Goal: Task Accomplishment & Management: Manage account settings

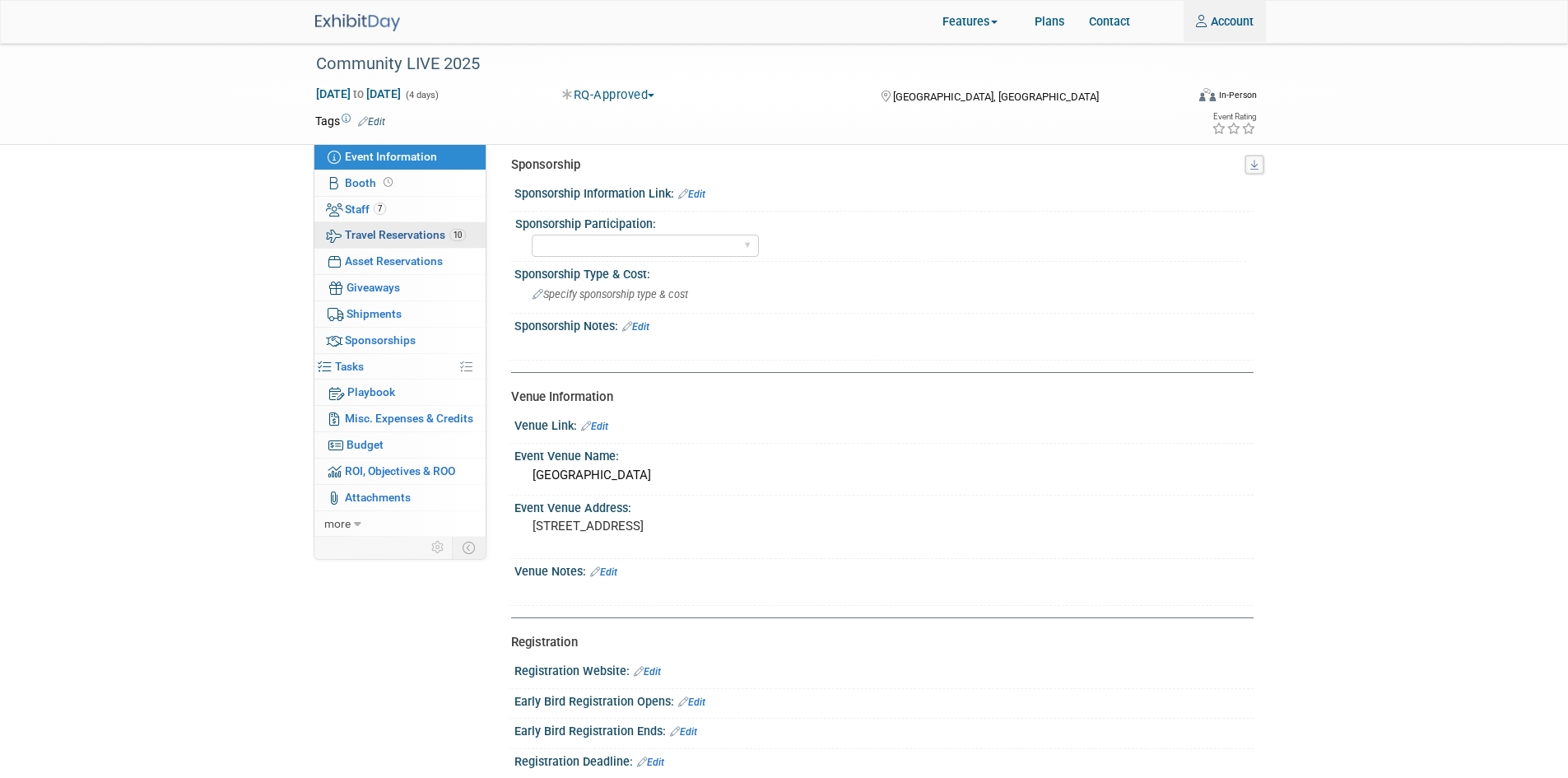
type input "Rebeca.Davalos@requordit.com"
click at [393, 229] on span "Travel Reservations 10" at bounding box center [406, 235] width 121 height 14
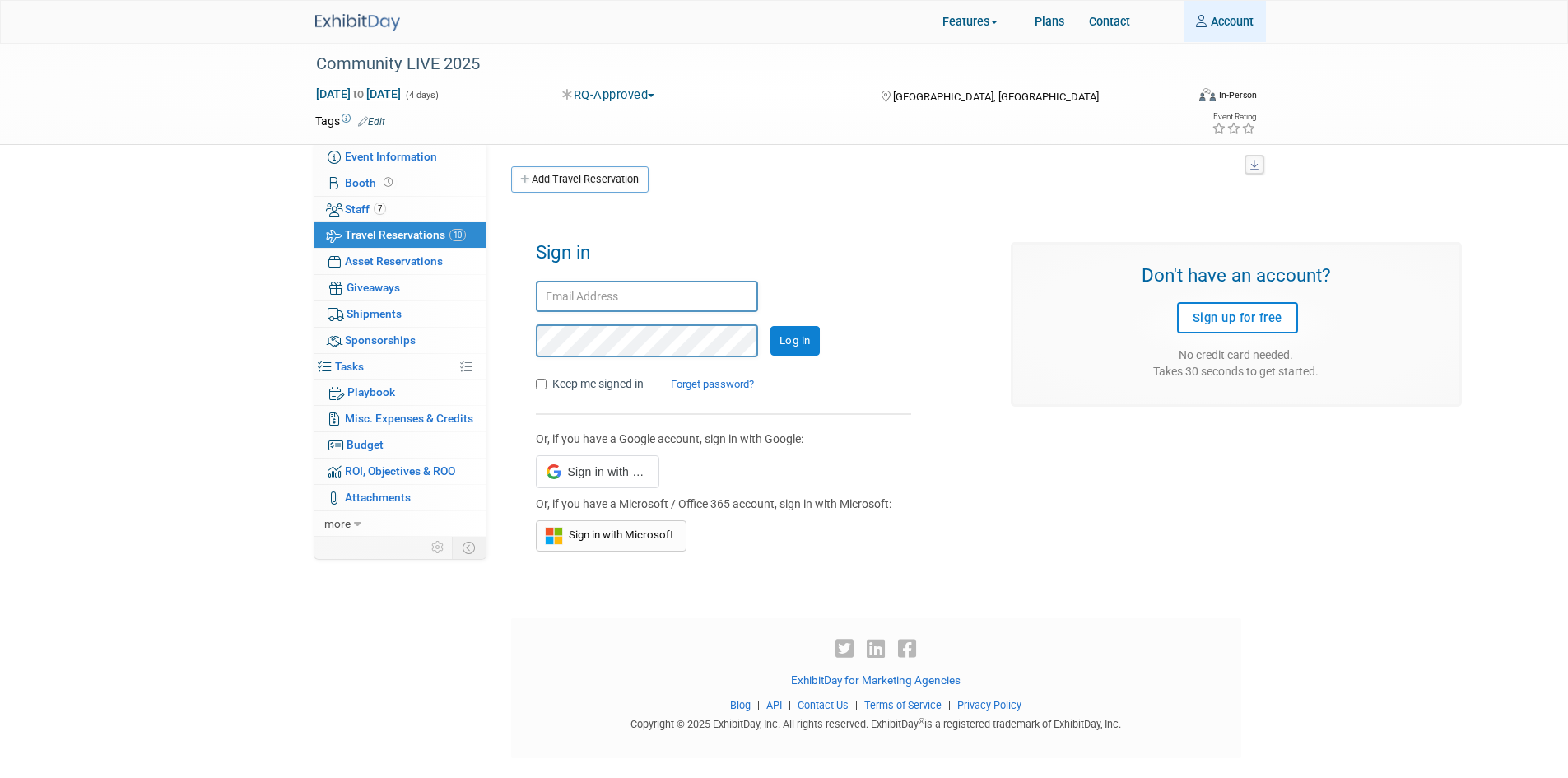
type input "Rebeca.Davalos@requordit.com"
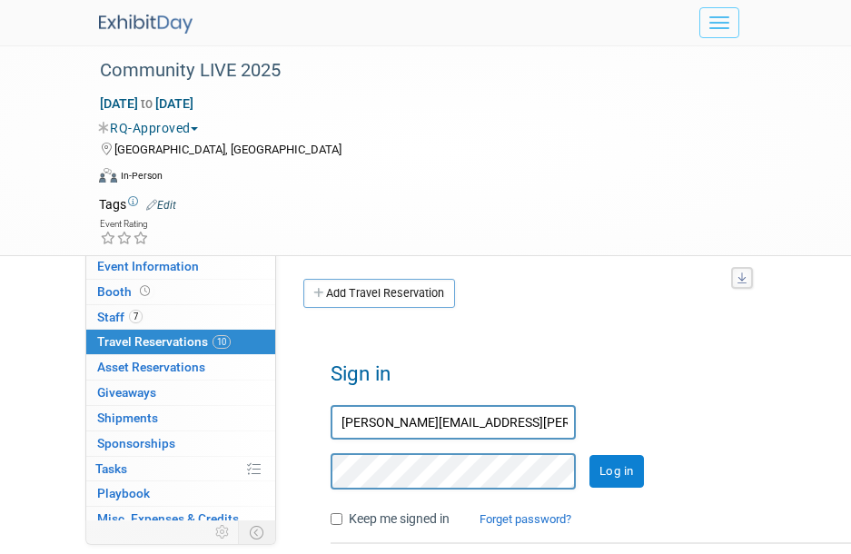
click at [633, 465] on input "Log in" at bounding box center [617, 471] width 54 height 33
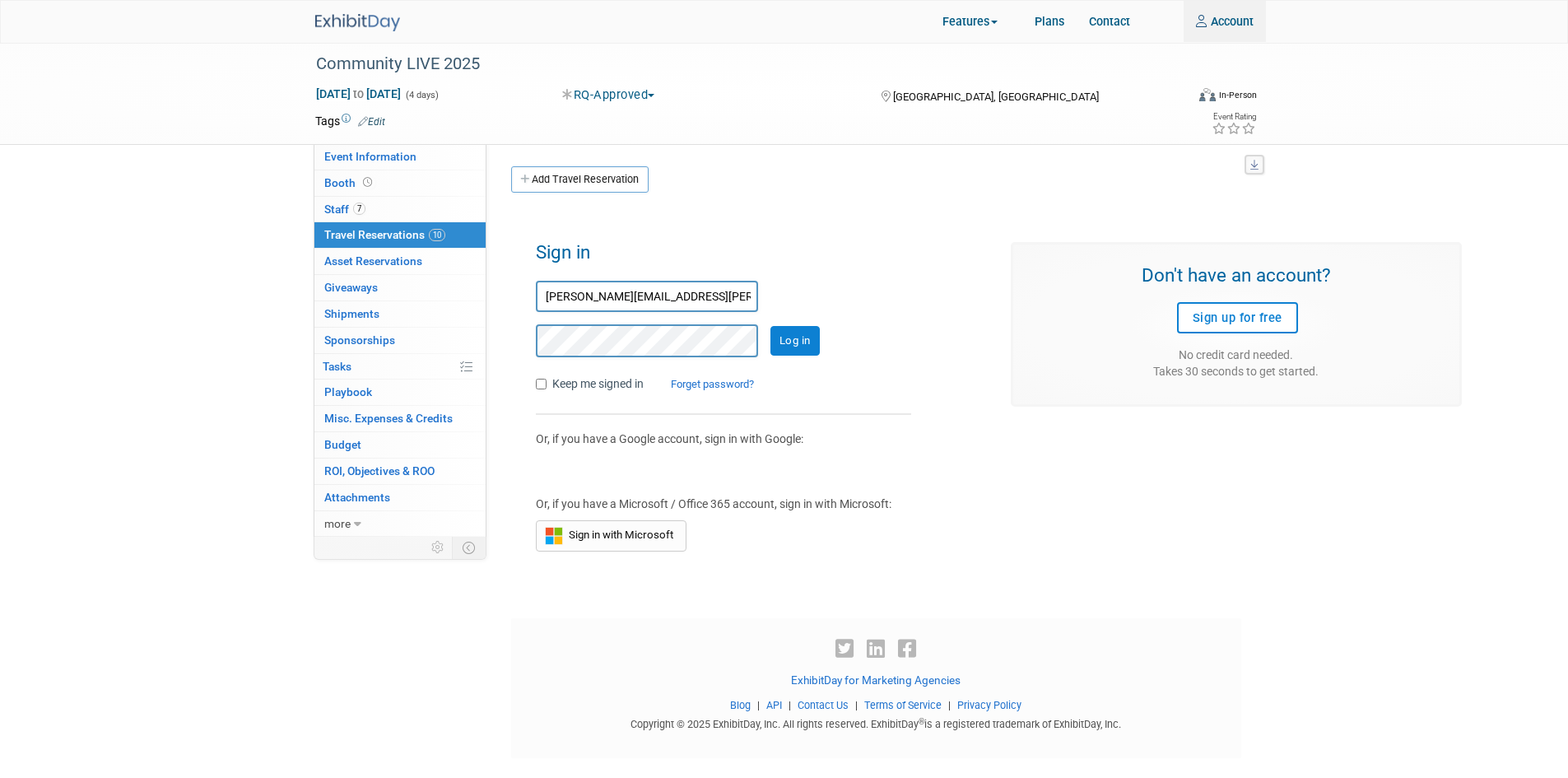
click at [804, 337] on input "Log in" at bounding box center [795, 341] width 49 height 30
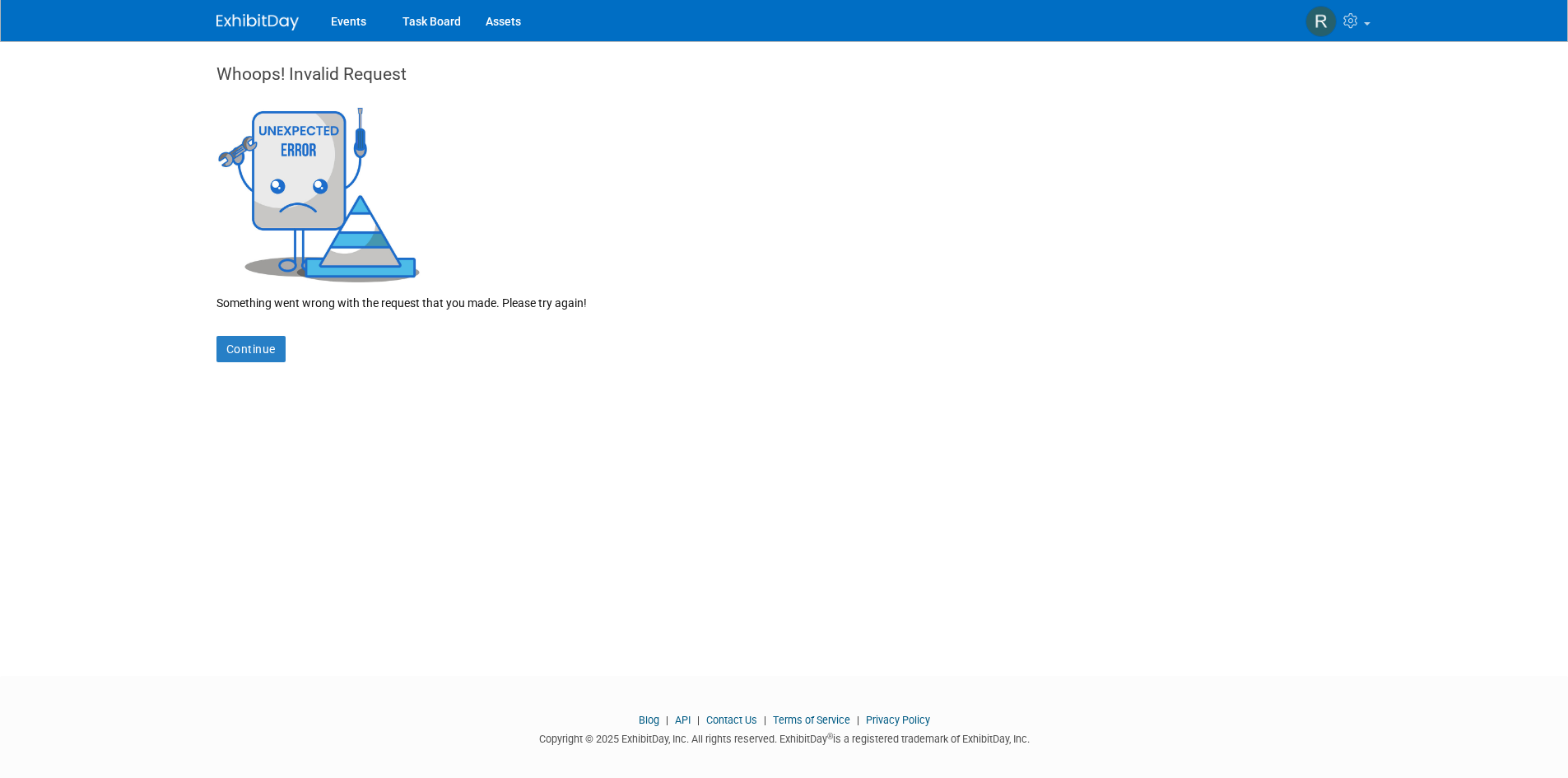
click at [277, 21] on img at bounding box center [257, 22] width 82 height 16
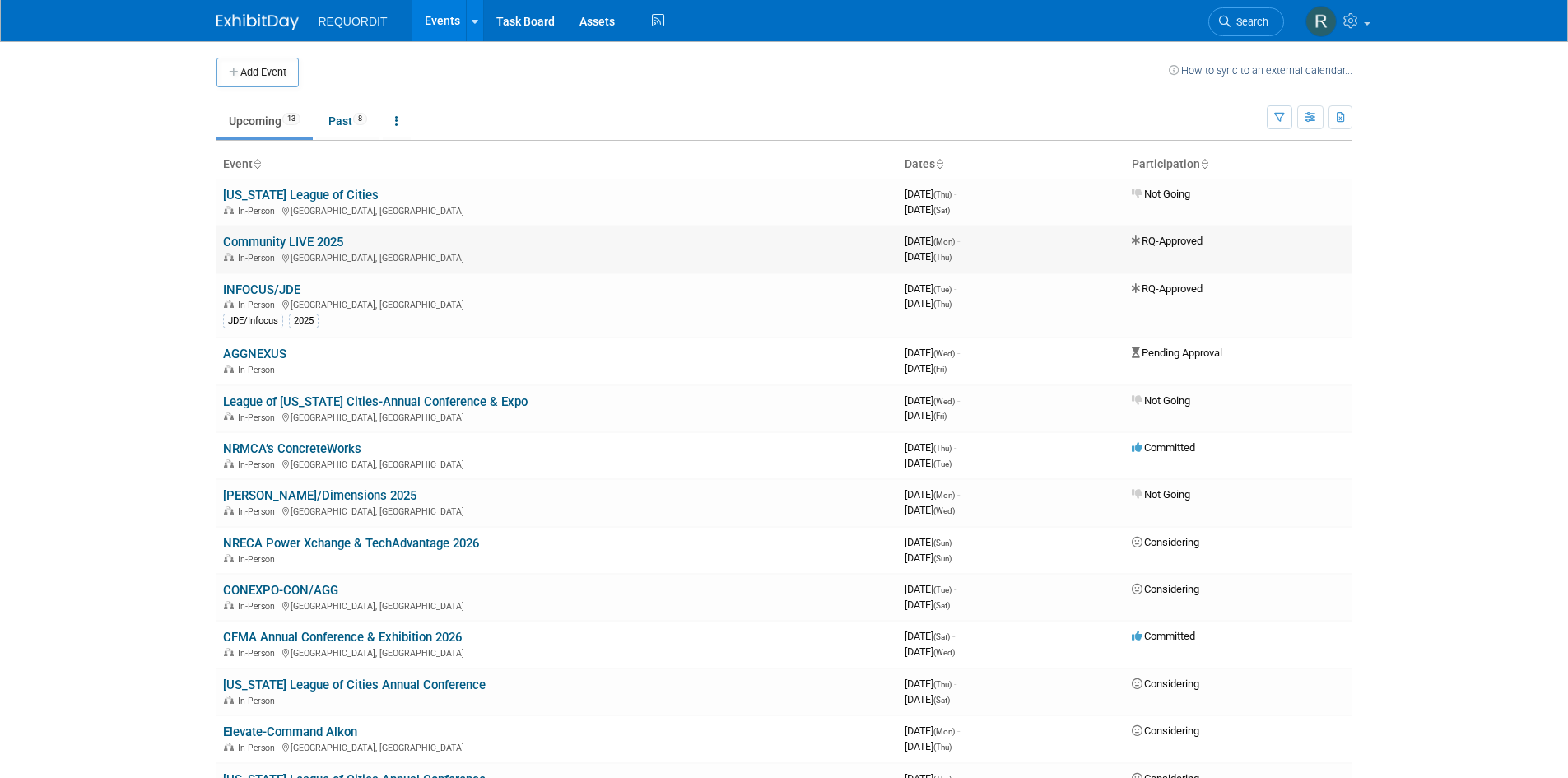
click at [320, 242] on link "Community LIVE 2025" at bounding box center [283, 242] width 121 height 15
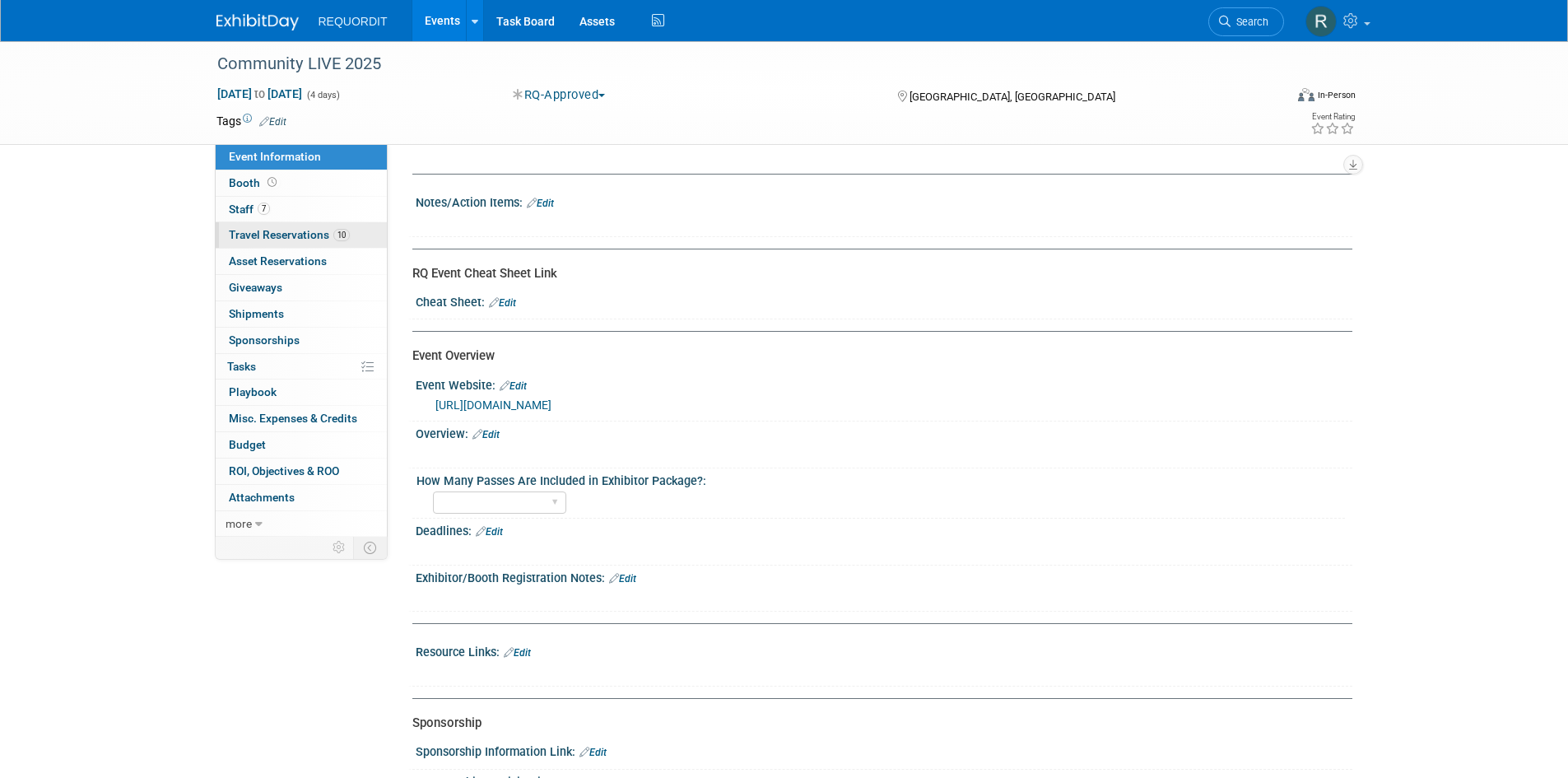
click at [299, 227] on link "10 Travel Reservations 10" at bounding box center [301, 235] width 171 height 25
